Goal: Task Accomplishment & Management: Use online tool/utility

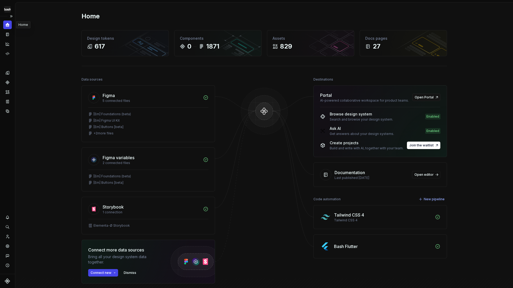
click at [8, 23] on icon "Home" at bounding box center [8, 25] width 4 height 4
click at [8, 34] on icon "Documentation" at bounding box center [8, 34] width 2 height 3
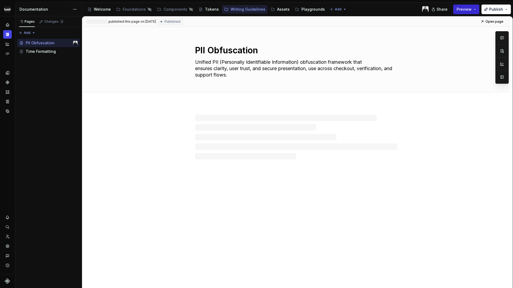
click at [468, 8] on span "Preview" at bounding box center [463, 9] width 15 height 5
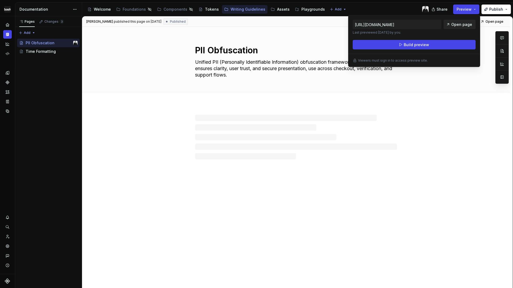
click at [456, 25] on span "Open page" at bounding box center [461, 24] width 21 height 5
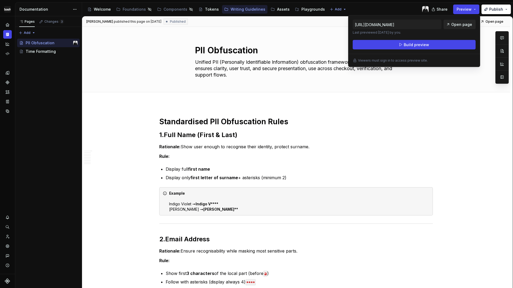
type textarea "*"
